Goal: Information Seeking & Learning: Understand process/instructions

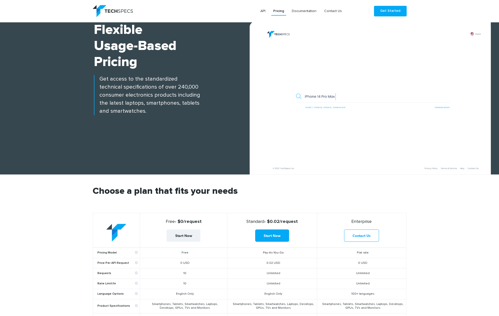
scroll to position [105, 0]
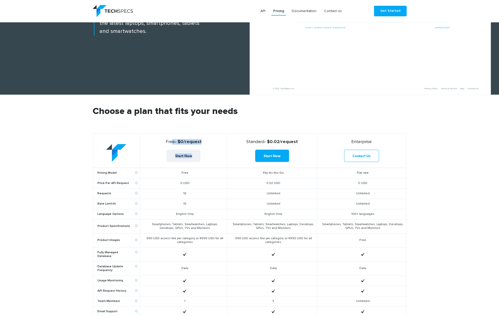
drag, startPoint x: 171, startPoint y: 141, endPoint x: 218, endPoint y: 151, distance: 47.9
click at [218, 151] on th "Free - $0/request Start Now" at bounding box center [183, 150] width 87 height 35
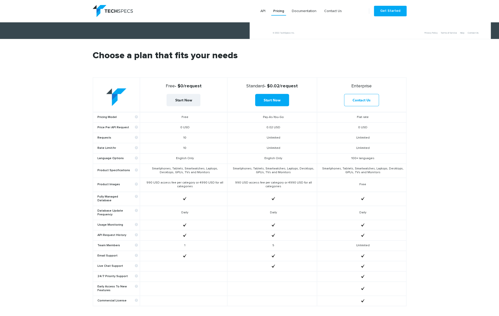
scroll to position [183, 0]
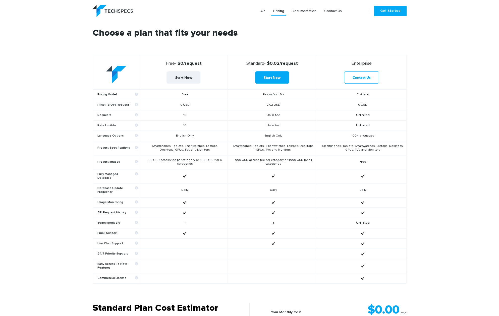
click at [184, 148] on td "Smartphones, Tablets, Smartwatches, Laptops, Desktops, GPUs, TVs and Monitors" at bounding box center [183, 148] width 87 height 14
click at [184, 163] on td "990 USD access fee per category or 4990 USD for all categories" at bounding box center [183, 162] width 87 height 14
click at [263, 158] on td "990 USD access fee per category or 4990 USD for all categories" at bounding box center [272, 162] width 90 height 14
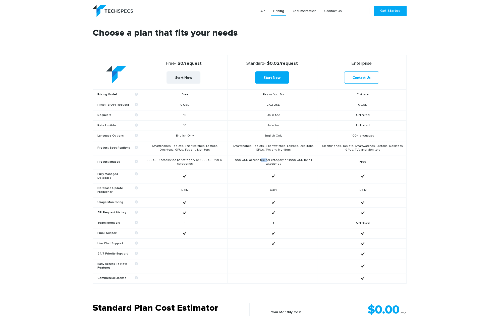
click at [263, 158] on td "990 USD access fee per category or 4990 USD for all categories" at bounding box center [272, 162] width 90 height 14
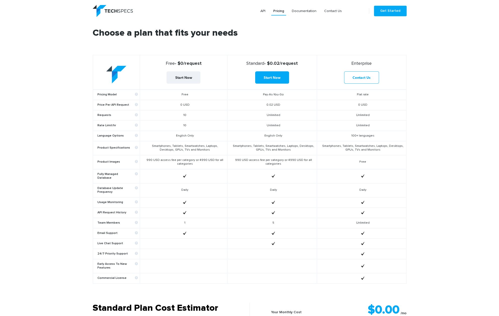
scroll to position [209, 0]
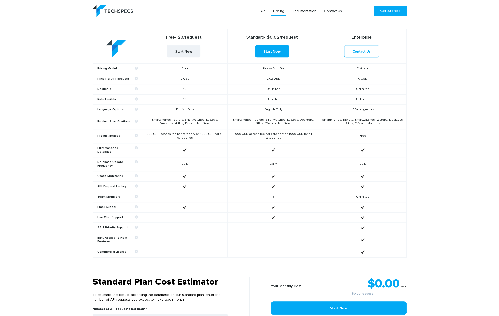
click at [188, 136] on td "990 USD access fee per category or 4990 USD for all categories" at bounding box center [183, 136] width 87 height 14
click at [254, 134] on td "990 USD access fee per category or 4990 USD for all categories" at bounding box center [272, 136] width 90 height 14
click at [273, 134] on td "990 USD access fee per category or 4990 USD for all categories" at bounding box center [272, 136] width 90 height 14
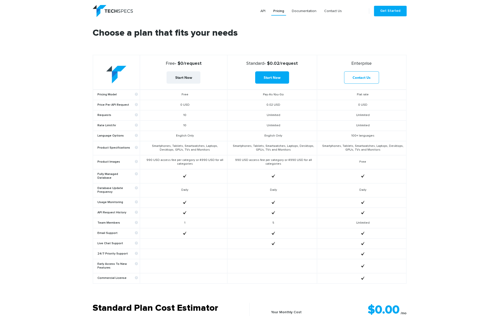
click at [279, 166] on td "990 USD access fee per category or 4990 USD for all categories" at bounding box center [272, 162] width 90 height 14
click at [280, 164] on td "990 USD access fee per category or 4990 USD for all categories" at bounding box center [272, 162] width 90 height 14
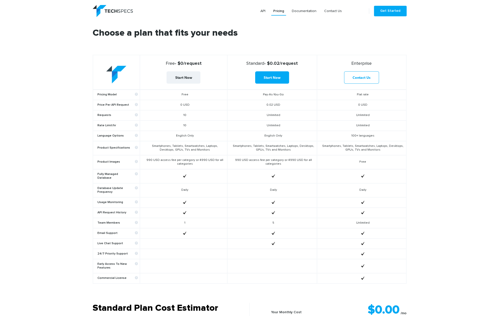
click at [280, 164] on td "990 USD access fee per category or 4990 USD for all categories" at bounding box center [272, 162] width 90 height 14
click at [290, 162] on td "990 USD access fee per category or 4990 USD for all categories" at bounding box center [272, 162] width 90 height 14
click at [256, 159] on td "990 USD access fee per category or 4990 USD for all categories" at bounding box center [272, 162] width 90 height 14
click at [242, 159] on td "990 USD access fee per category or 4990 USD for all categories" at bounding box center [272, 162] width 90 height 14
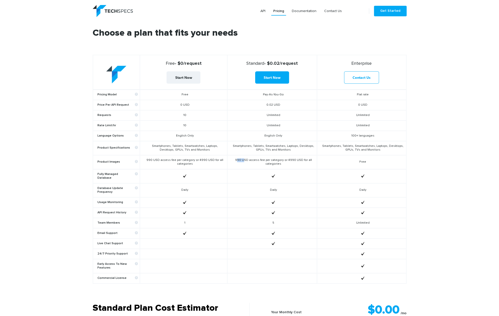
click at [242, 159] on td "990 USD access fee per category or 4990 USD for all categories" at bounding box center [272, 162] width 90 height 14
click at [244, 147] on td "Smartphones, Tablets, Smartwatches, Laptops, Desktops, GPUs, TVs and Monitors" at bounding box center [272, 148] width 90 height 14
click at [240, 160] on td "990 USD access fee per category or 4990 USD for all categories" at bounding box center [272, 162] width 90 height 14
click at [258, 157] on td "990 USD access fee per category or 4990 USD for all categories" at bounding box center [272, 162] width 90 height 14
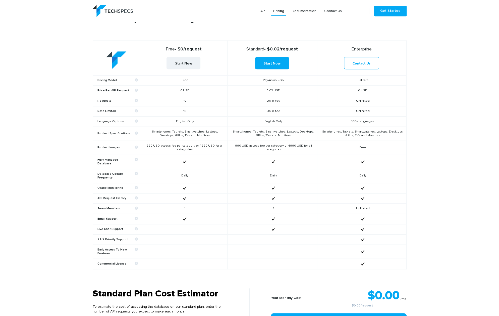
scroll to position [209, 0]
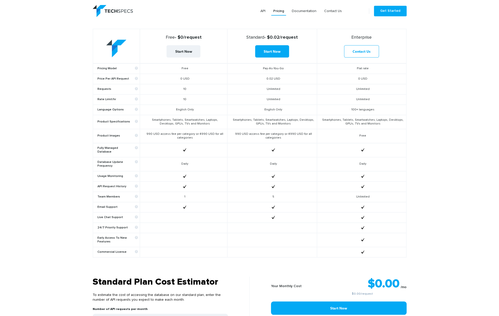
click at [243, 133] on td "990 USD access fee per category or 4990 USD for all categories" at bounding box center [272, 136] width 90 height 14
click at [248, 137] on td "990 USD access fee per category or 4990 USD for all categories" at bounding box center [272, 136] width 90 height 14
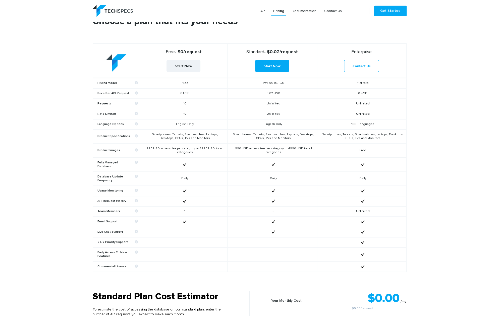
scroll to position [183, 0]
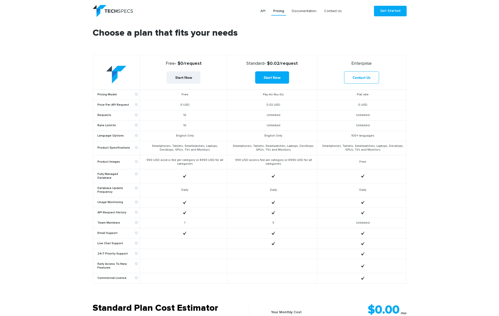
click at [242, 145] on td "Smartphones, Tablets, Smartwatches, Laptops, Desktops, GPUs, TVs and Monitors" at bounding box center [272, 148] width 90 height 14
click at [252, 151] on td "Smartphones, Tablets, Smartwatches, Laptops, Desktops, GPUs, TVs and Monitors" at bounding box center [272, 148] width 90 height 14
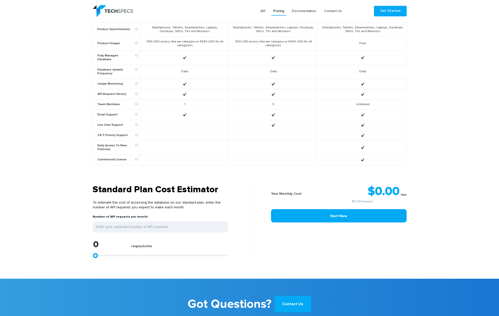
scroll to position [314, 0]
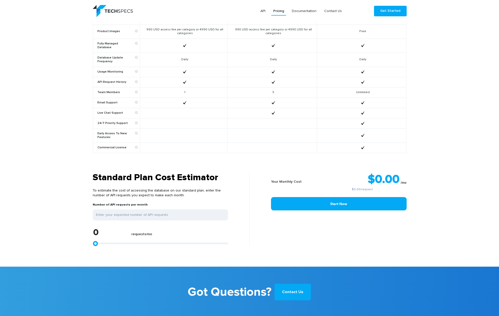
click at [243, 145] on td at bounding box center [272, 148] width 90 height 10
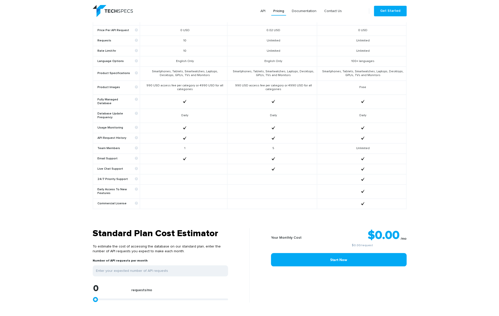
scroll to position [235, 0]
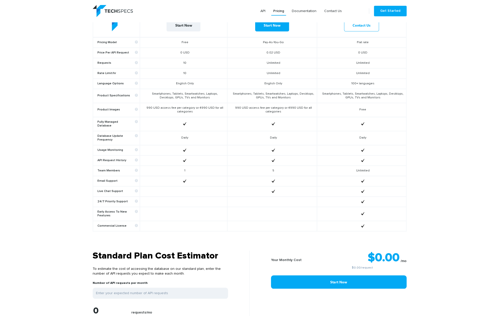
click at [244, 93] on td "Smartphones, Tablets, Smartwatches, Laptops, Desktops, GPUs, TVs and Monitors" at bounding box center [272, 96] width 90 height 14
click at [264, 93] on td "Smartphones, Tablets, Smartwatches, Laptops, Desktops, GPUs, TVs and Monitors" at bounding box center [272, 96] width 90 height 14
click at [284, 94] on td "Smartphones, Tablets, Smartwatches, Laptops, Desktops, GPUs, TVs and Monitors" at bounding box center [272, 96] width 90 height 14
click at [298, 94] on td "Smartphones, Tablets, Smartwatches, Laptops, Desktops, GPUs, TVs and Monitors" at bounding box center [272, 96] width 90 height 14
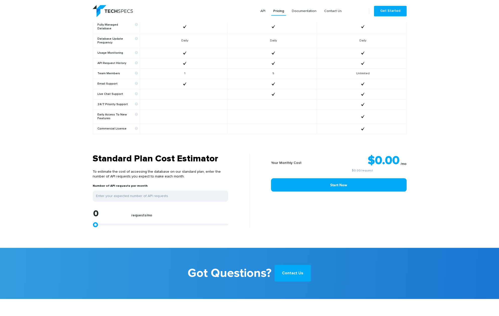
scroll to position [342, 0]
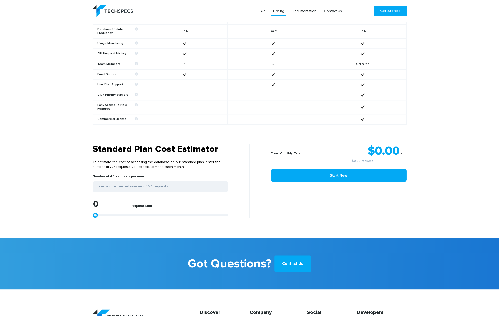
click at [126, 211] on div "0 requests/mo" at bounding box center [160, 209] width 135 height 19
type input "24984"
click at [126, 214] on div at bounding box center [160, 215] width 135 height 2
type input "26419"
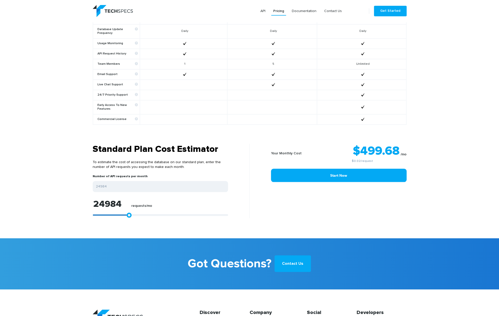
type input "26419"
type input "26790"
type input "27161"
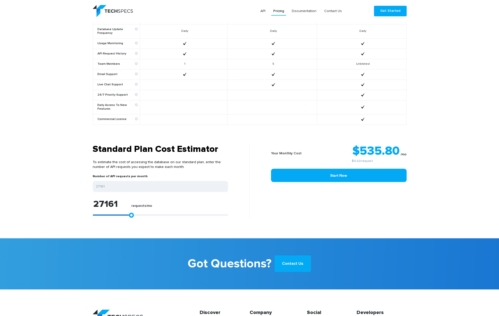
type input "27532"
type input "27903"
type input "28274"
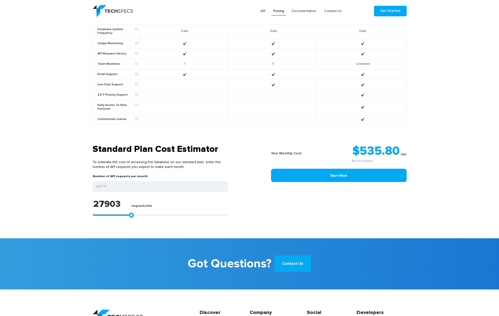
type input "28274"
drag, startPoint x: 131, startPoint y: 212, endPoint x: 134, endPoint y: 212, distance: 3.0
click at [134, 213] on link at bounding box center [133, 215] width 5 height 5
click at [118, 181] on input "28274" at bounding box center [160, 186] width 135 height 11
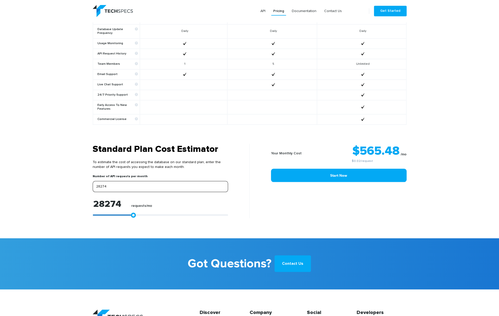
click at [118, 181] on input "28274" at bounding box center [160, 186] width 135 height 11
type input "3"
type input "30"
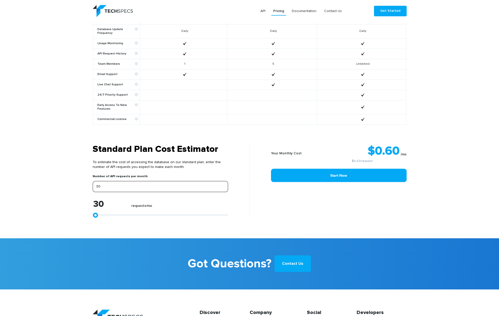
type input "300"
type input "3000"
type input "30000"
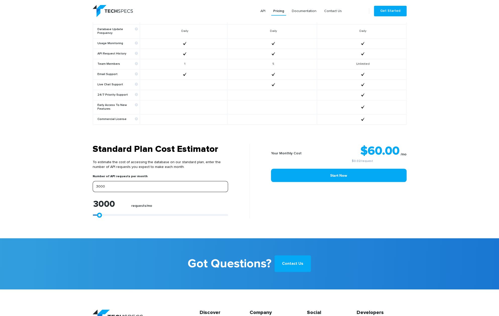
type input "30000"
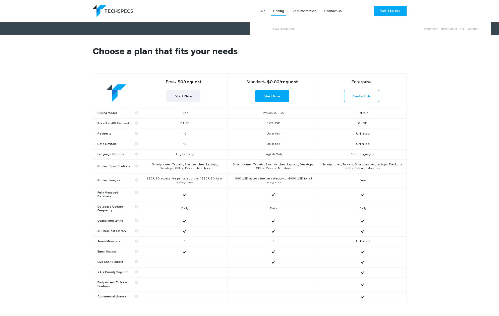
scroll to position [133, 0]
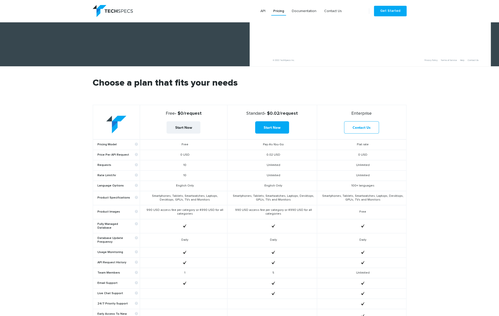
click at [359, 94] on h2 "Choose a plan that fits your needs" at bounding box center [250, 92] width 314 height 26
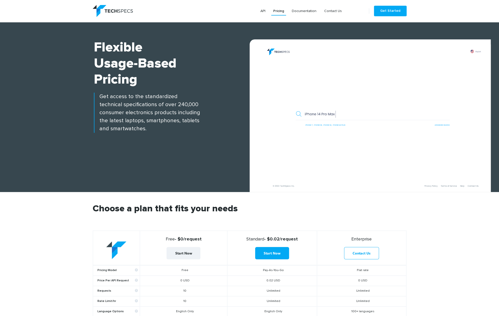
scroll to position [0, 0]
